Goal: Transaction & Acquisition: Book appointment/travel/reservation

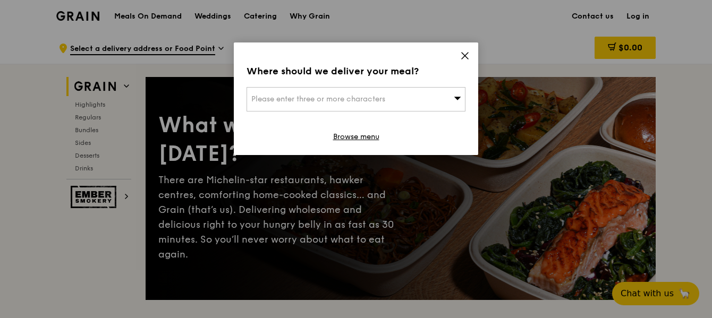
click at [341, 96] on span "Please enter three or more characters" at bounding box center [318, 99] width 134 height 9
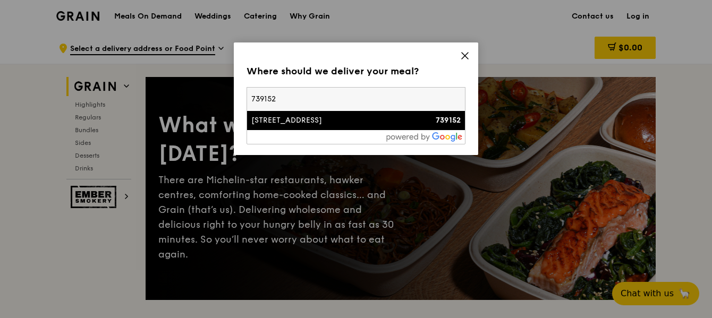
type input "739152"
click at [391, 122] on div "[STREET_ADDRESS]" at bounding box center [329, 120] width 157 height 11
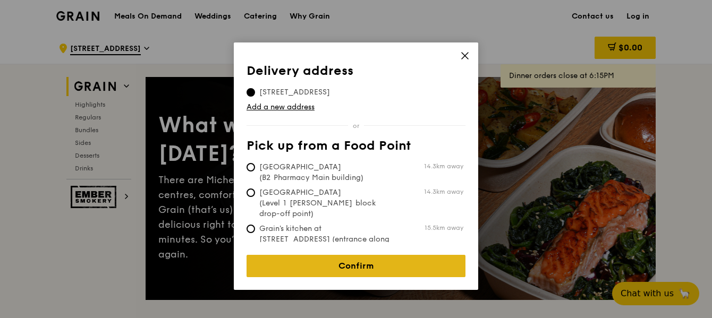
click at [347, 259] on link "Confirm" at bounding box center [356, 266] width 219 height 22
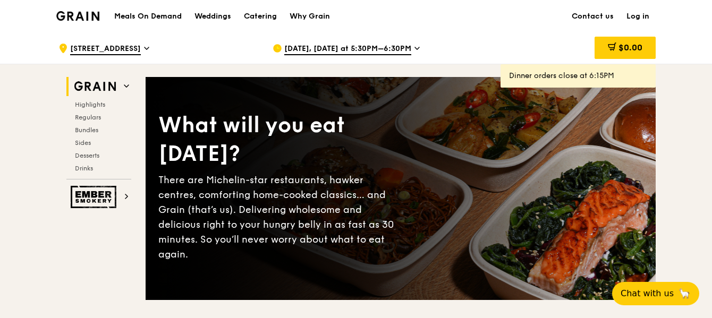
click at [353, 47] on span "[DATE], [DATE] at 5:30PM–6:30PM" at bounding box center [347, 50] width 127 height 12
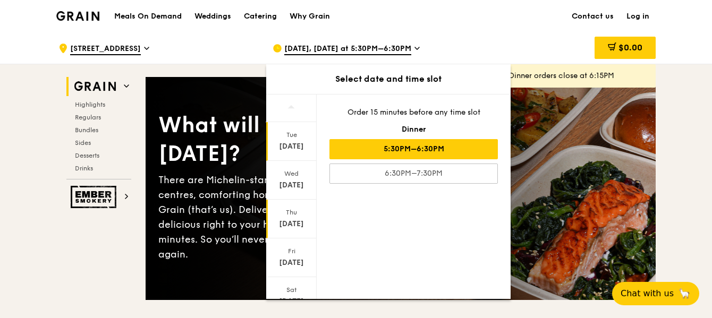
click at [288, 222] on div "[DATE]" at bounding box center [291, 224] width 47 height 11
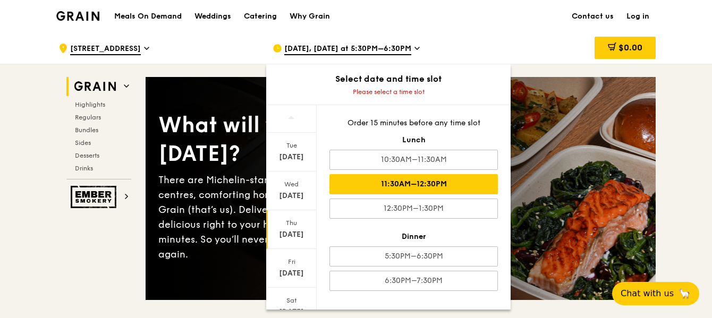
click at [422, 188] on div "11:30AM–12:30PM" at bounding box center [414, 184] width 169 height 20
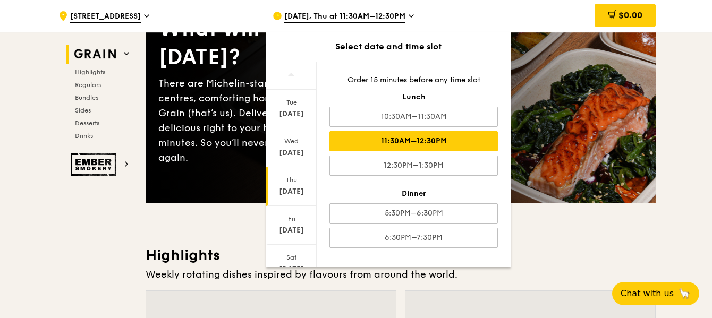
scroll to position [159, 0]
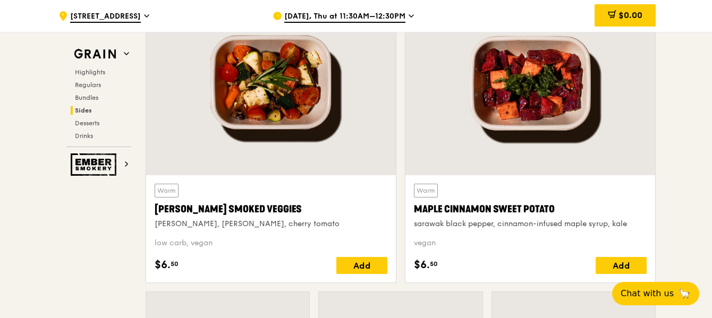
scroll to position [2488, 0]
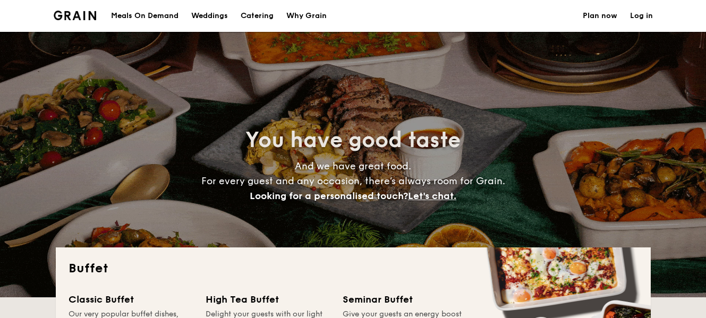
select select
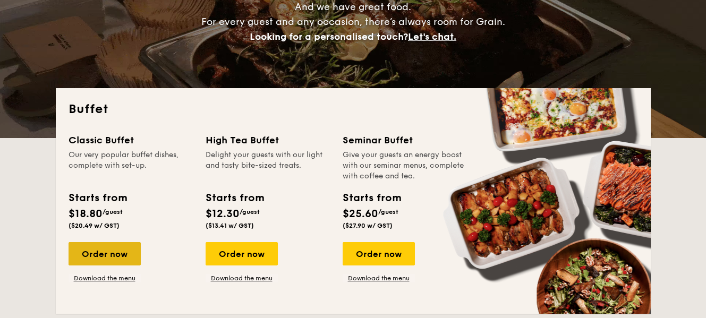
click at [109, 250] on div "Order now" at bounding box center [105, 253] width 72 height 23
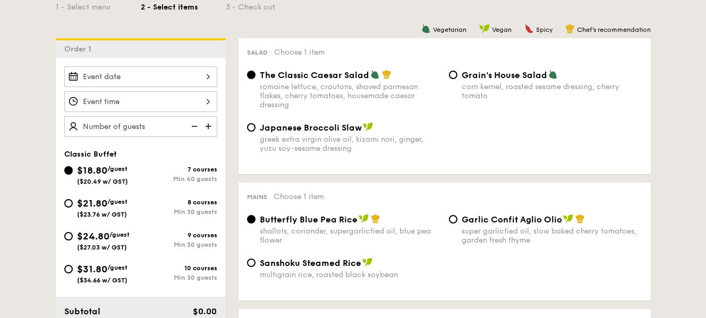
scroll to position [213, 0]
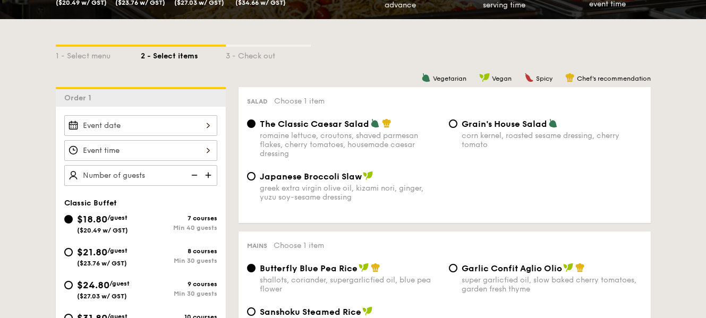
click at [194, 125] on div at bounding box center [140, 125] width 153 height 21
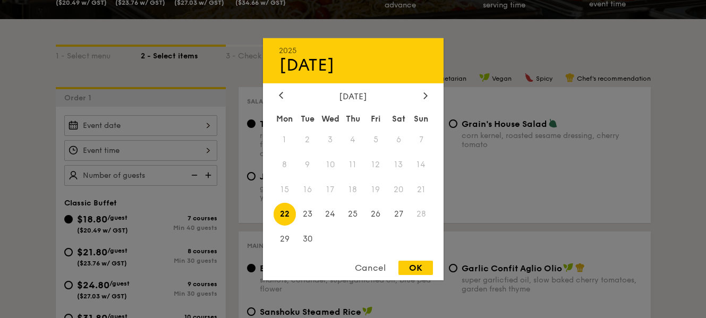
click at [351, 188] on span "18" at bounding box center [353, 189] width 23 height 23
click at [352, 188] on span "18" at bounding box center [353, 189] width 23 height 23
click at [684, 196] on div at bounding box center [353, 159] width 706 height 318
click at [161, 129] on div "2025 Sep 22 September 2025 Mon Tue Wed Thu Fri Sat Sun 1 2 3 4 5 6 7 8 9 10 11 …" at bounding box center [140, 125] width 153 height 21
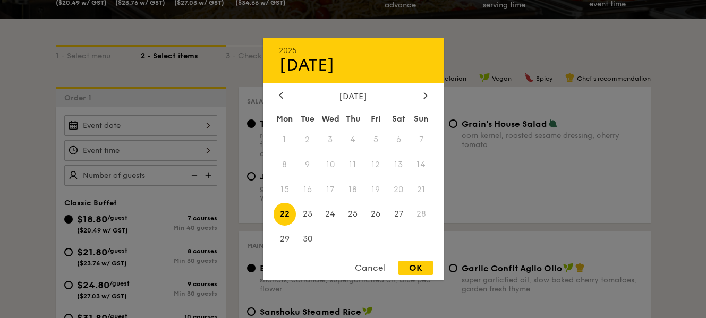
click at [283, 214] on span "22" at bounding box center [285, 214] width 23 height 23
click at [423, 272] on div "OK" at bounding box center [416, 268] width 35 height 14
type input "Sep 22, 2025"
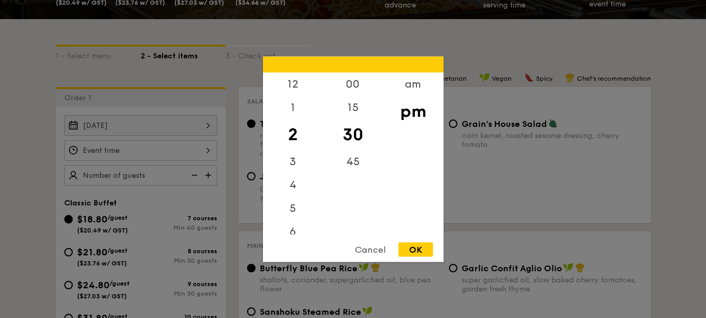
click at [186, 152] on div "12 1 2 3 4 5 6 7 8 9 10 11 00 15 30 45 am pm Cancel OK" at bounding box center [140, 150] width 153 height 21
click at [409, 86] on div "am" at bounding box center [413, 87] width 60 height 31
click at [297, 226] on div "11" at bounding box center [293, 226] width 60 height 31
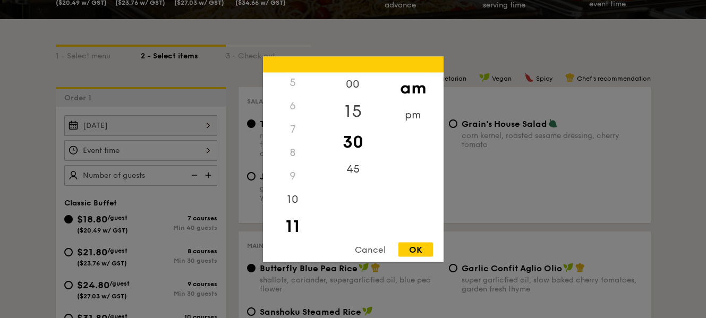
click at [352, 107] on div "15" at bounding box center [353, 111] width 60 height 31
click at [417, 245] on div "OK" at bounding box center [416, 249] width 35 height 14
type input "11:15AM"
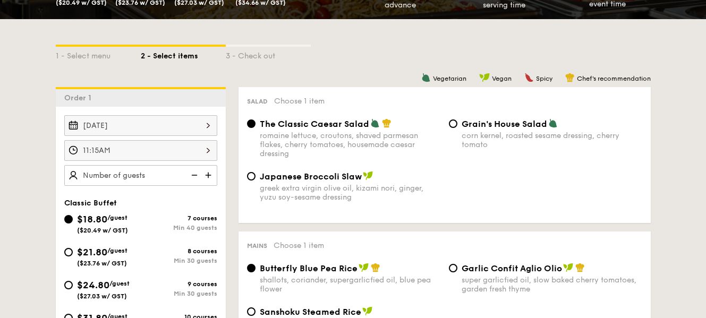
click at [207, 176] on img at bounding box center [209, 175] width 16 height 20
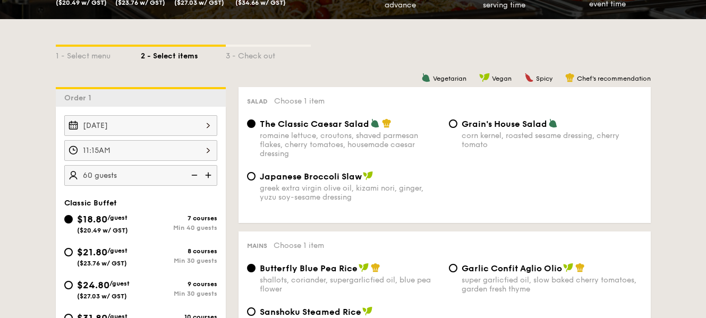
click at [196, 176] on img at bounding box center [194, 175] width 16 height 20
type input "40 guests"
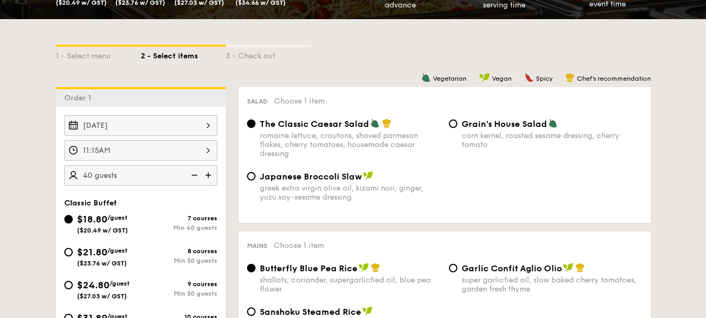
click at [196, 176] on img at bounding box center [194, 175] width 16 height 20
click at [73, 252] on div "$21.80 /guest ($23.76 w/ GST)" at bounding box center [102, 256] width 77 height 22
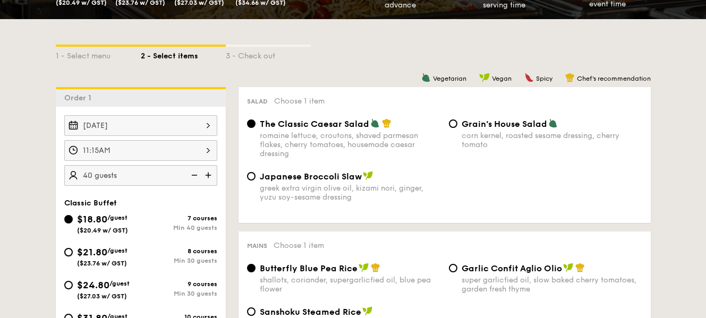
click at [73, 252] on input "$21.80 /guest ($23.76 w/ GST) 8 courses Min 30 guests" at bounding box center [68, 252] width 9 height 9
radio input "true"
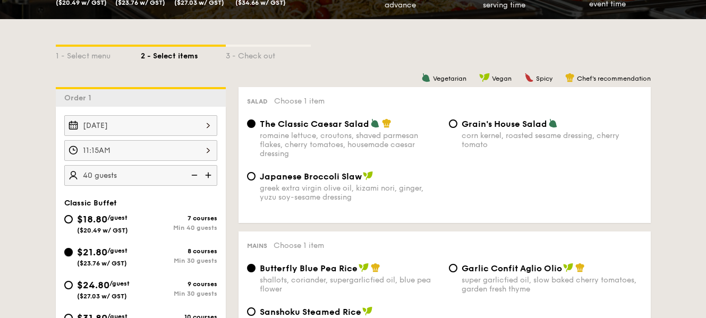
radio input "true"
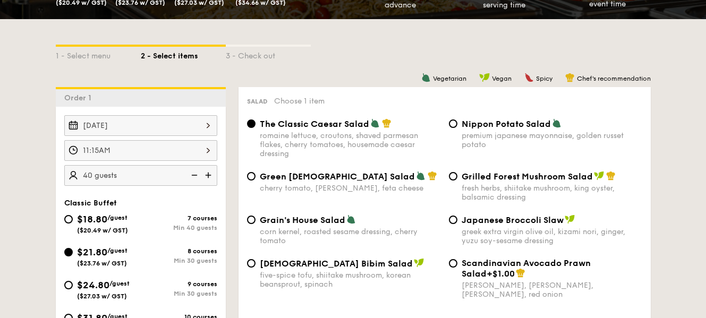
click at [194, 174] on img at bounding box center [194, 175] width 16 height 20
click at [195, 174] on img at bounding box center [194, 175] width 16 height 20
click at [211, 175] on img at bounding box center [209, 175] width 16 height 20
type input "35 guests"
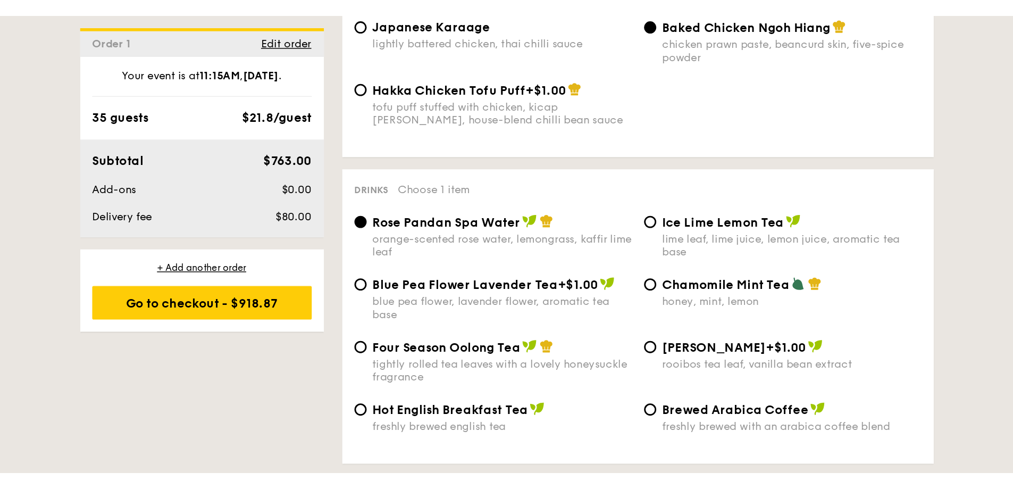
scroll to position [1967, 0]
